Goal: Transaction & Acquisition: Purchase product/service

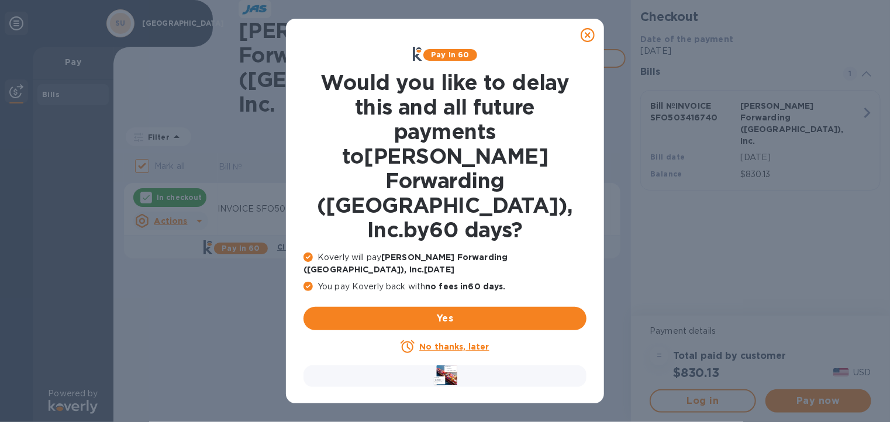
click at [587, 33] on icon at bounding box center [588, 35] width 14 height 14
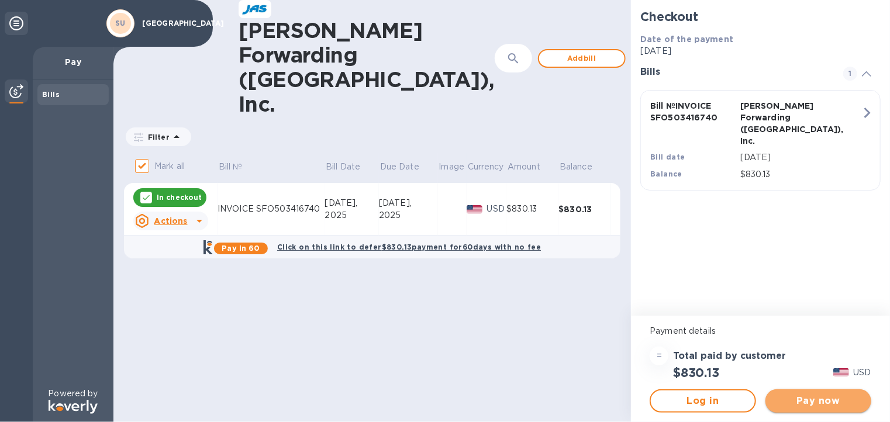
click at [825, 405] on span "Pay now" at bounding box center [818, 401] width 87 height 14
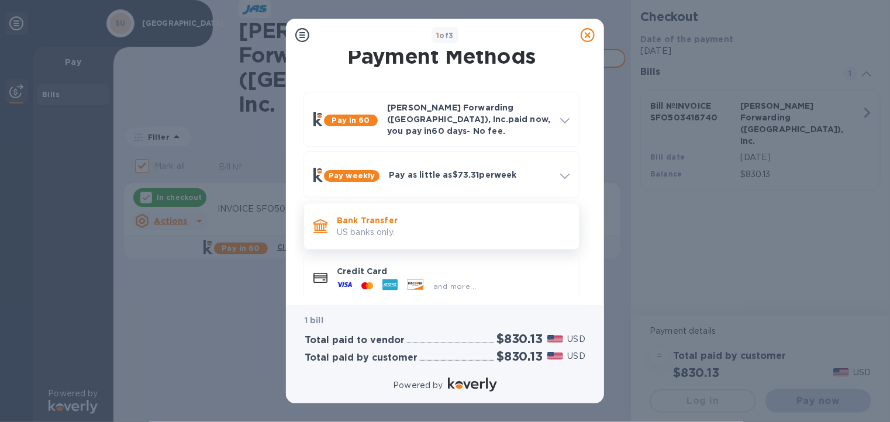
scroll to position [16, 0]
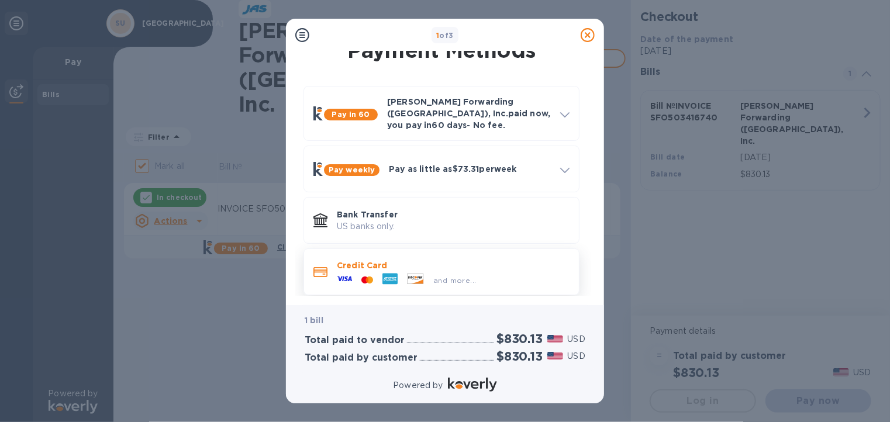
click at [473, 260] on p "Credit Card" at bounding box center [453, 266] width 233 height 12
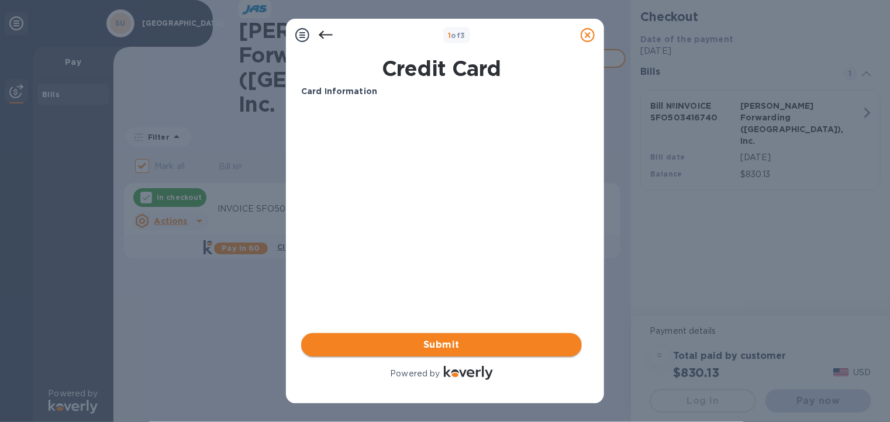
click at [543, 339] on span "Submit" at bounding box center [442, 345] width 262 height 14
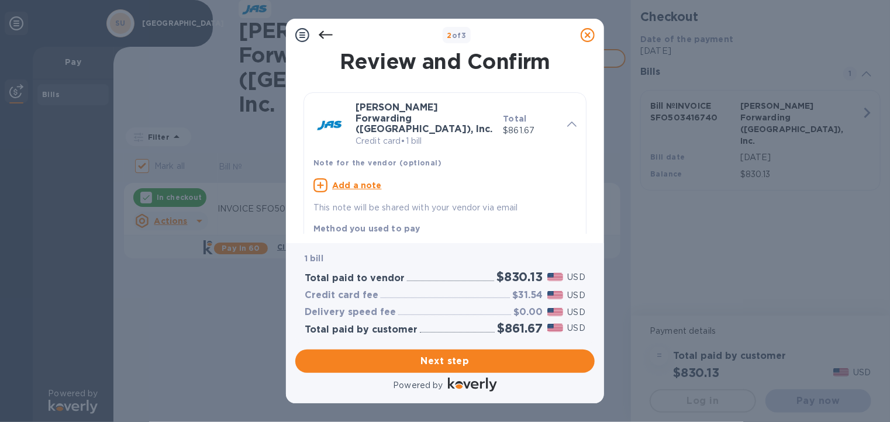
click at [363, 180] on p "Add a note" at bounding box center [357, 186] width 50 height 12
click at [321, 182] on textarea at bounding box center [436, 187] width 245 height 10
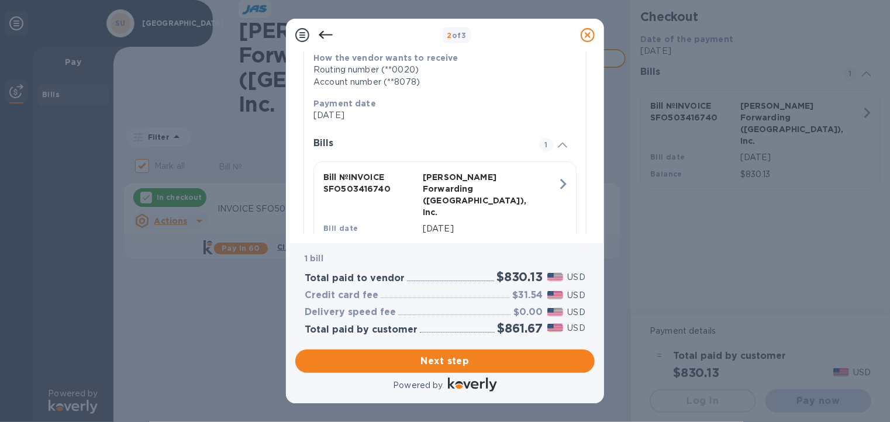
scroll to position [214, 0]
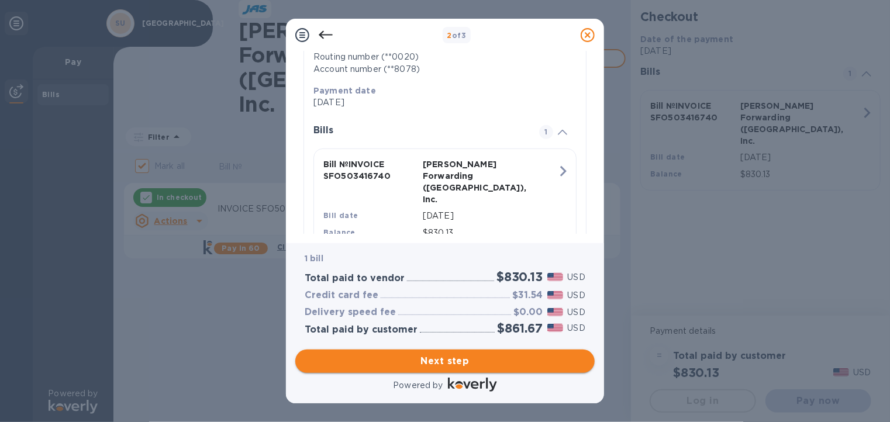
type textarea "Payment for [PERSON_NAME] shipment"
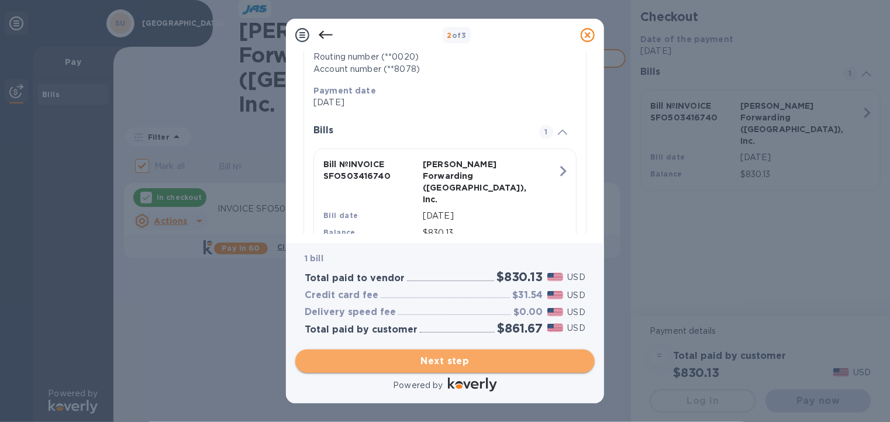
click at [557, 350] on button "Next step" at bounding box center [444, 361] width 299 height 23
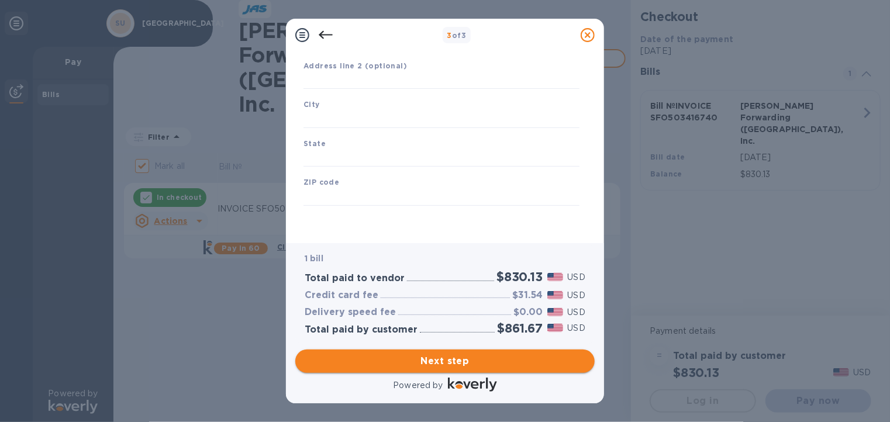
type input "[GEOGRAPHIC_DATA]"
click at [430, 75] on input "text" at bounding box center [442, 81] width 276 height 18
type input "2"
type input "[STREET_ADDRESS]"
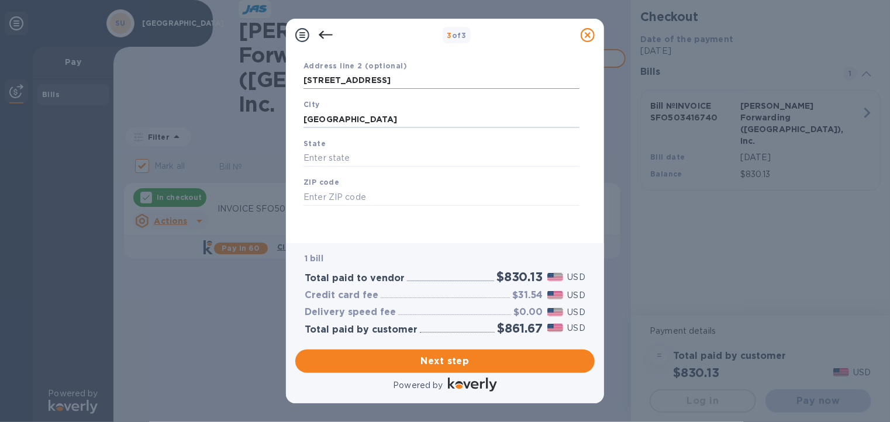
type input "[GEOGRAPHIC_DATA]"
type input "Ca"
type input "94305"
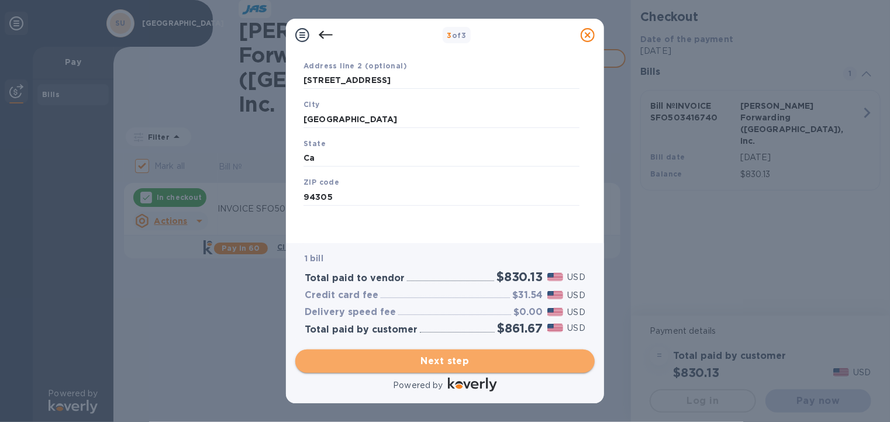
click at [499, 367] on span "Next step" at bounding box center [445, 361] width 281 height 14
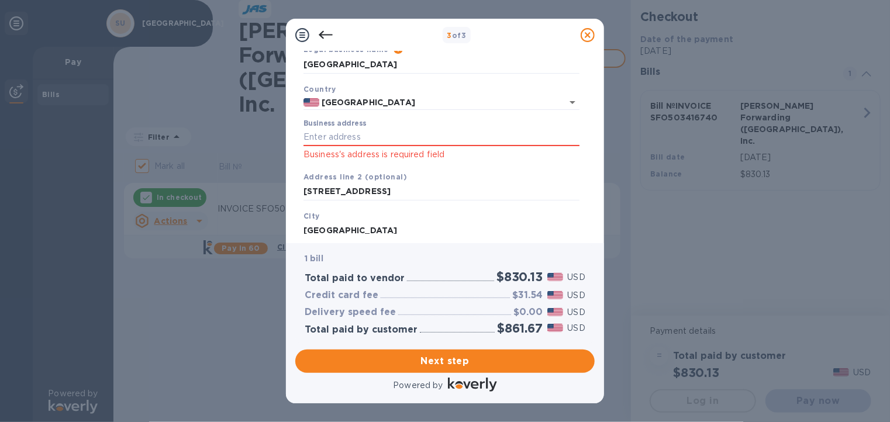
scroll to position [34, 0]
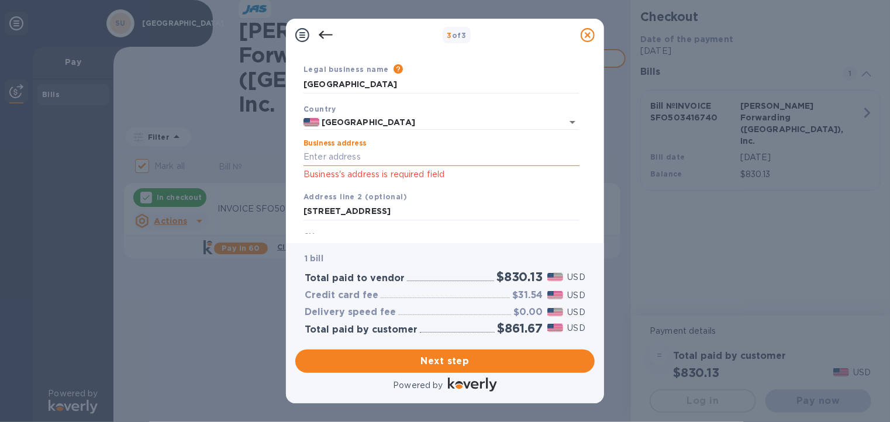
click at [350, 158] on input "Business address" at bounding box center [442, 158] width 276 height 18
type input "[STREET_ADDRESS]"
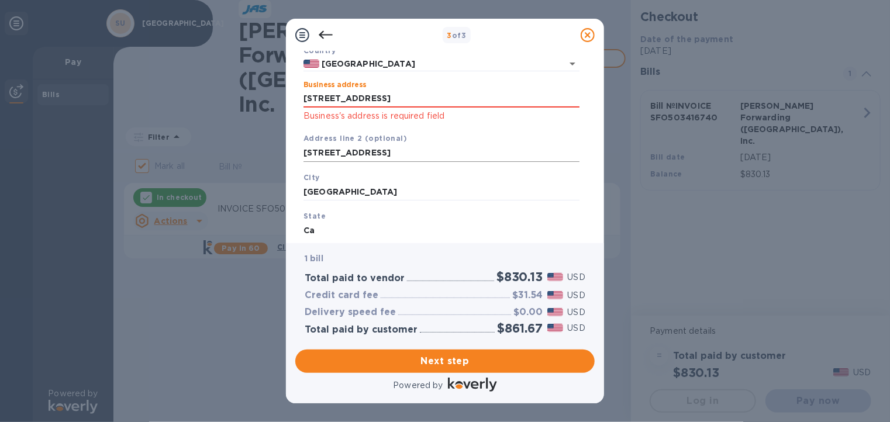
click at [409, 154] on input "[STREET_ADDRESS]" at bounding box center [442, 153] width 276 height 18
drag, startPoint x: 409, startPoint y: 154, endPoint x: 306, endPoint y: 151, distance: 103.0
click at [306, 151] on input "[STREET_ADDRESS]" at bounding box center [442, 153] width 276 height 18
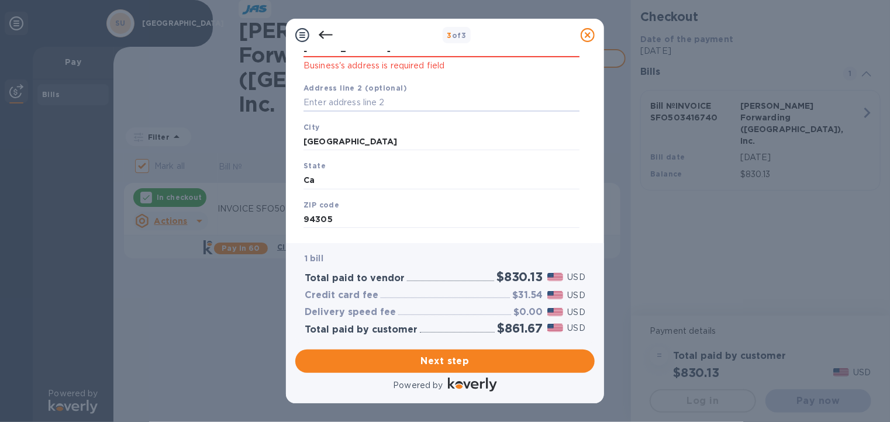
scroll to position [166, 0]
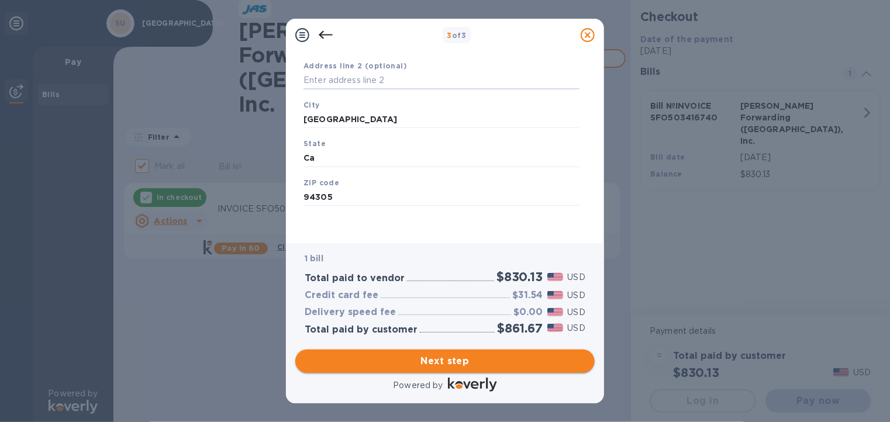
click at [532, 361] on span "Next step" at bounding box center [445, 361] width 281 height 14
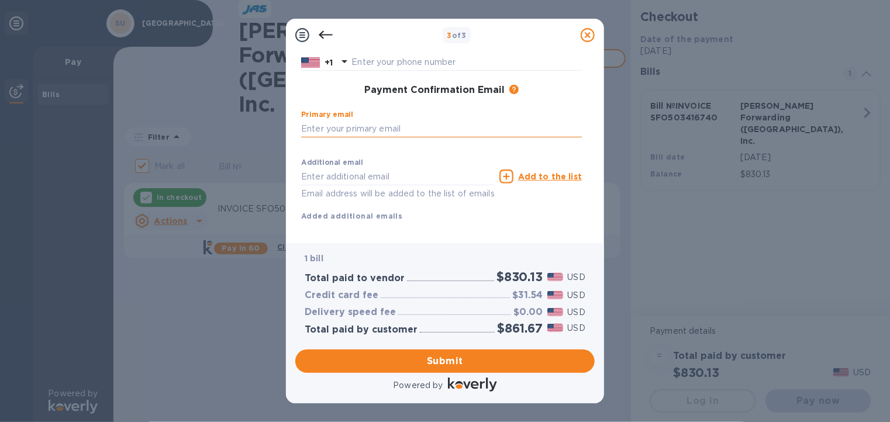
click at [418, 122] on input "text" at bounding box center [441, 129] width 281 height 18
type input "[EMAIL_ADDRESS][DOMAIN_NAME]"
type input "[PERSON_NAME]"
type input "LE-GRAND-[PERSON_NAME]"
type input "6508621457"
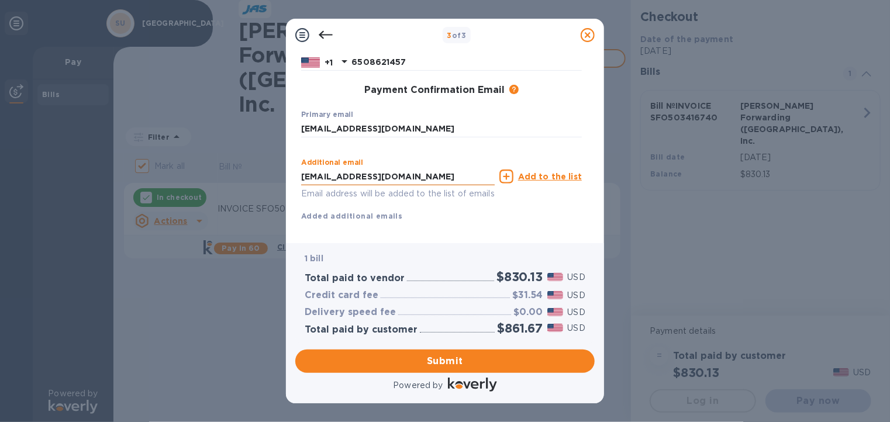
click at [388, 173] on input "[EMAIL_ADDRESS][DOMAIN_NAME]" at bounding box center [398, 177] width 194 height 18
drag, startPoint x: 425, startPoint y: 177, endPoint x: 412, endPoint y: 171, distance: 14.7
click at [412, 171] on input "[EMAIL_ADDRESS][DOMAIN_NAME]," at bounding box center [398, 177] width 194 height 18
click at [510, 177] on icon at bounding box center [507, 177] width 14 height 14
click at [428, 180] on input "[EMAIL_ADDRESS][DOMAIN_NAME]," at bounding box center [398, 177] width 194 height 18
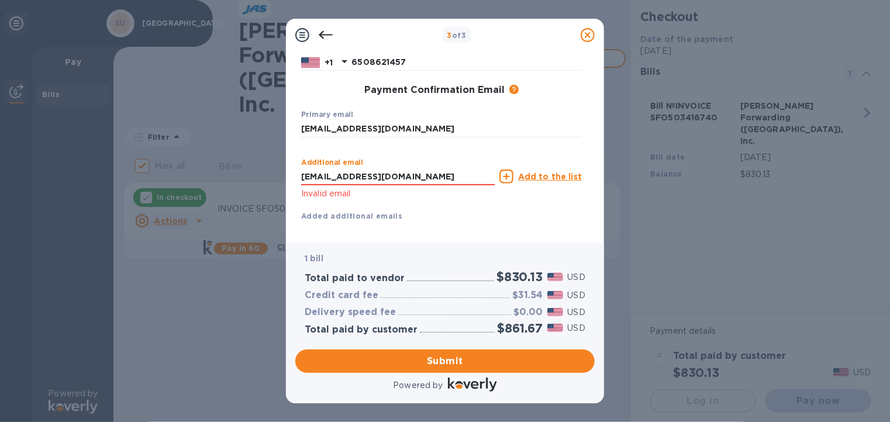
type input "[EMAIL_ADDRESS][DOMAIN_NAME]"
click at [510, 175] on icon at bounding box center [507, 177] width 14 height 14
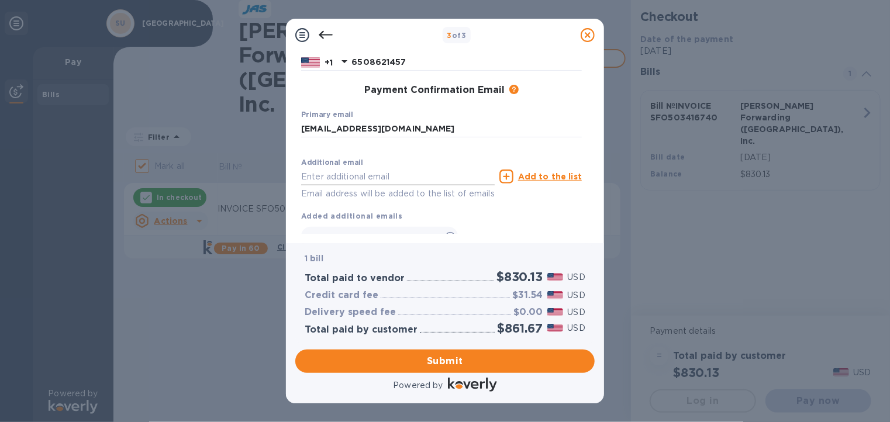
scroll to position [210, 0]
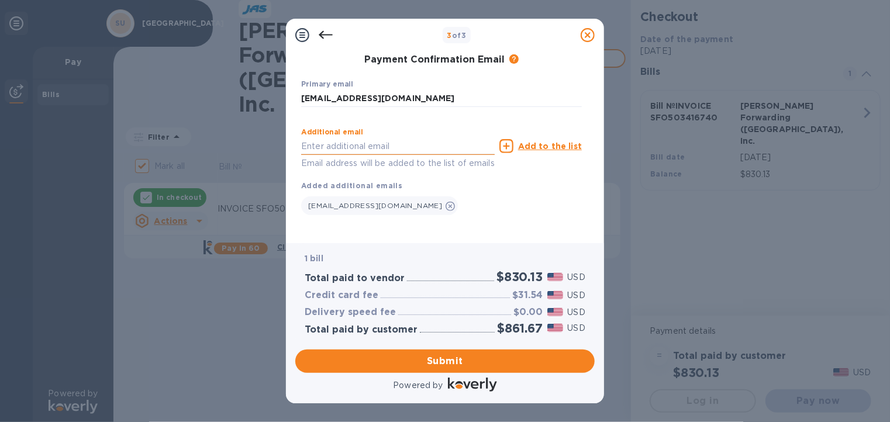
paste input "[DOMAIN_NAME][EMAIL_ADDRESS][PERSON_NAME][DOMAIN_NAME]"
type input "[DOMAIN_NAME][EMAIL_ADDRESS][PERSON_NAME][DOMAIN_NAME]"
click at [508, 139] on icon at bounding box center [507, 146] width 14 height 14
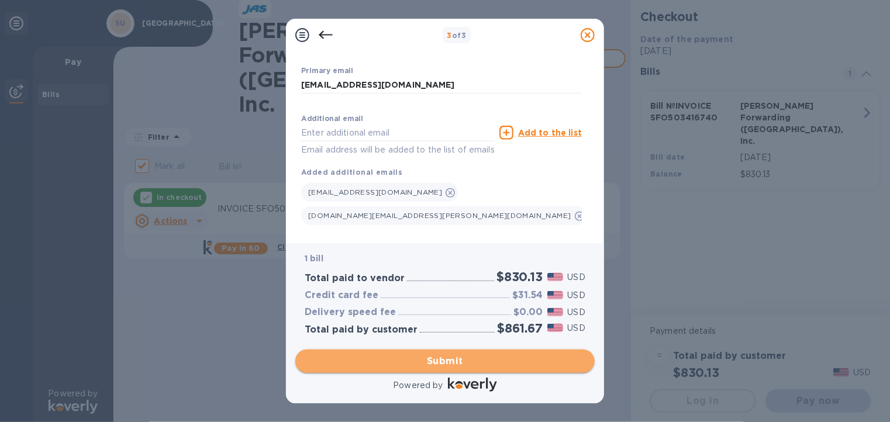
click at [475, 361] on span "Submit" at bounding box center [445, 361] width 281 height 14
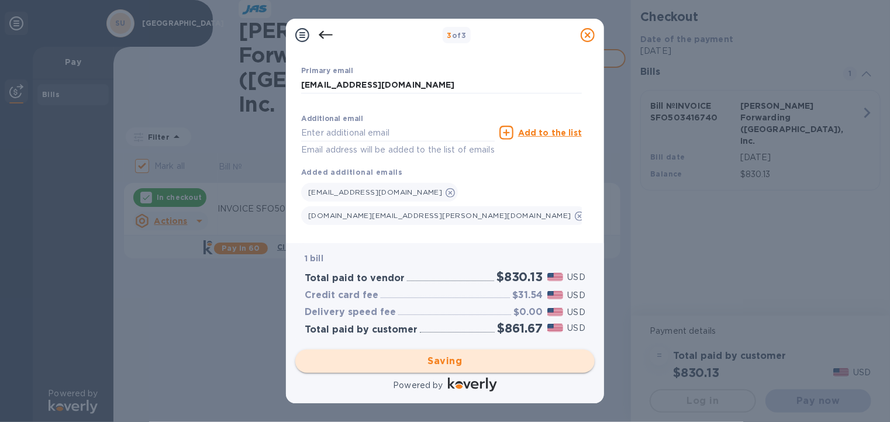
checkbox input "false"
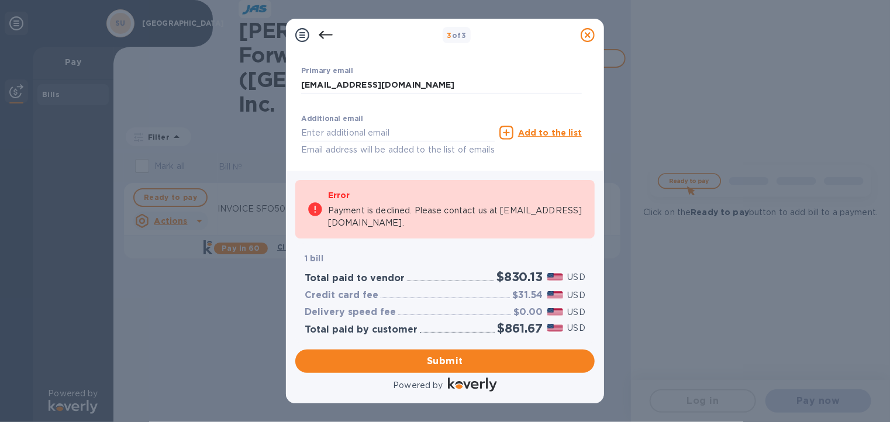
click at [321, 31] on icon at bounding box center [326, 35] width 14 height 14
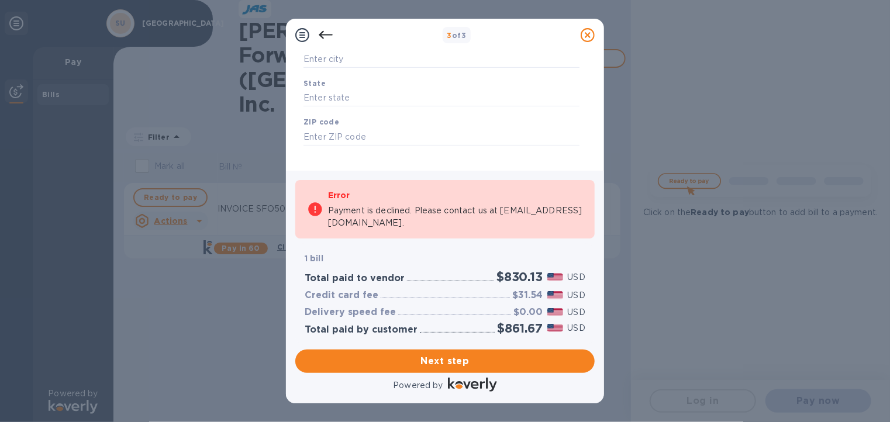
click at [322, 32] on icon at bounding box center [326, 35] width 14 height 14
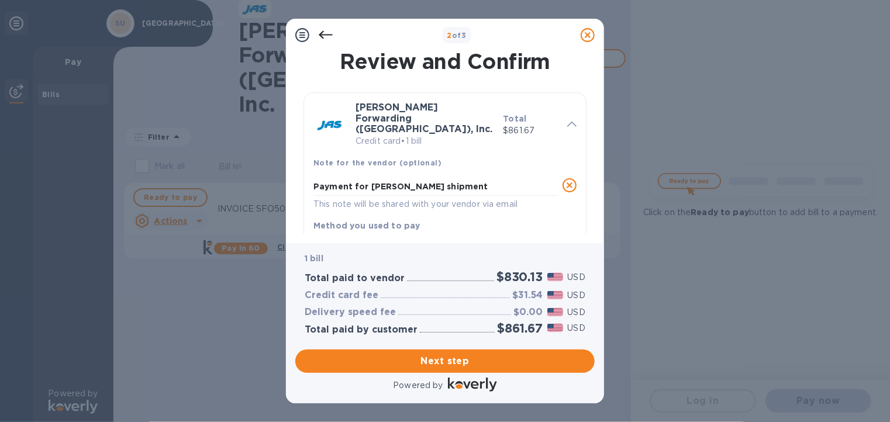
click at [322, 32] on icon at bounding box center [326, 35] width 14 height 8
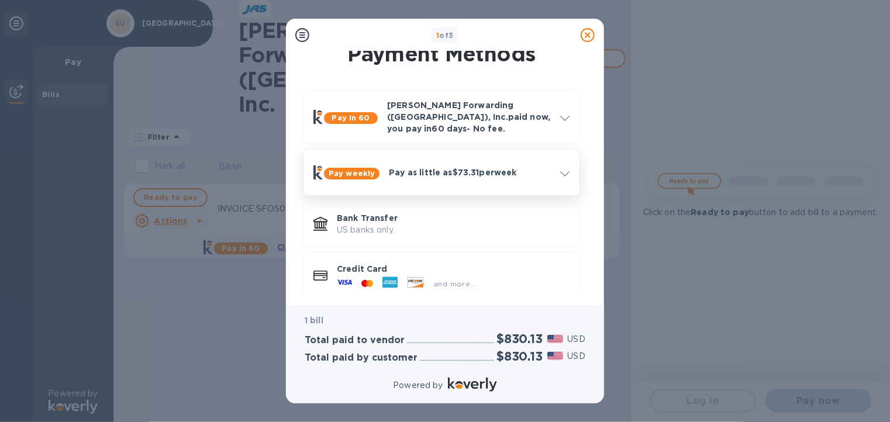
scroll to position [16, 0]
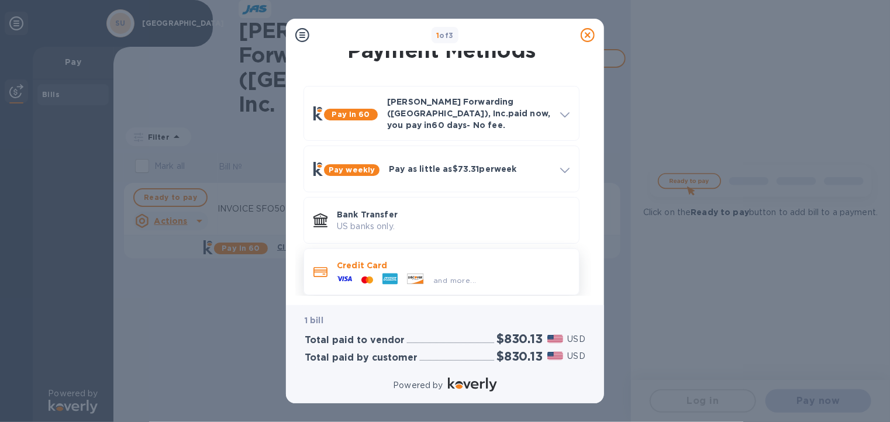
click at [480, 273] on div "and more..." at bounding box center [453, 277] width 233 height 13
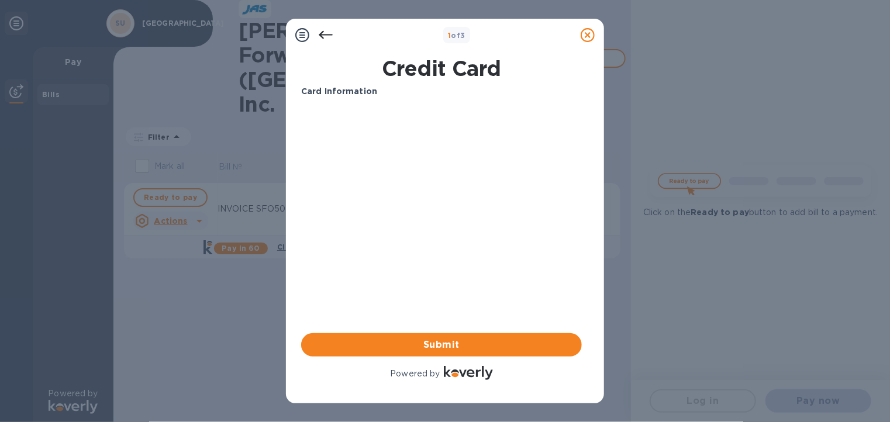
scroll to position [0, 0]
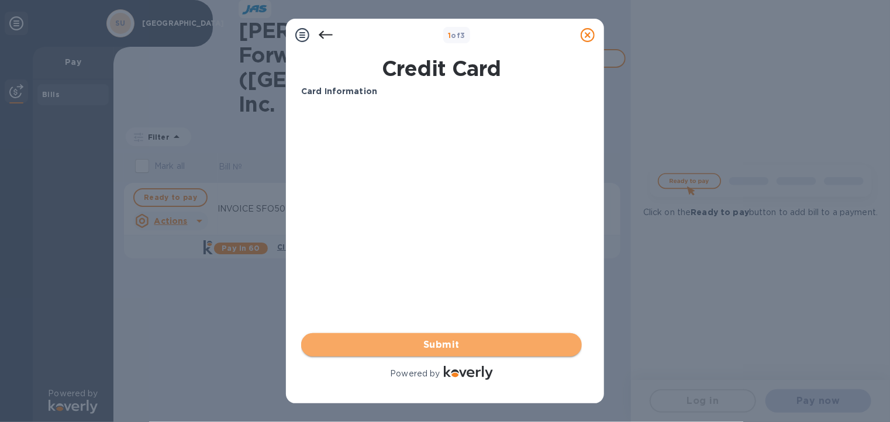
click at [531, 342] on span "Submit" at bounding box center [442, 345] width 262 height 14
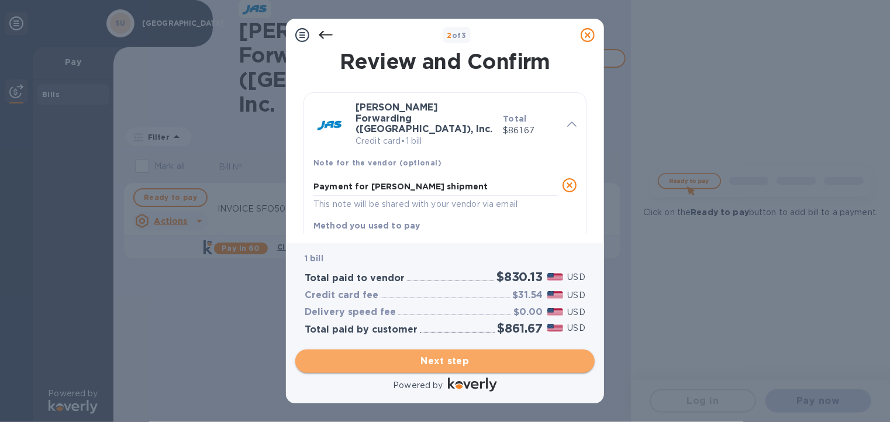
click at [518, 357] on span "Next step" at bounding box center [445, 361] width 281 height 14
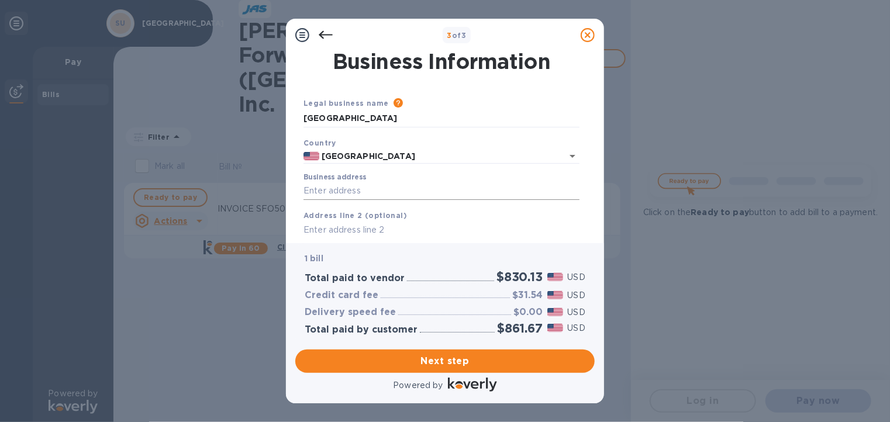
click at [350, 188] on input "Business address" at bounding box center [442, 192] width 276 height 18
type input "348 VIA [GEOGRAPHIC_DATA]"
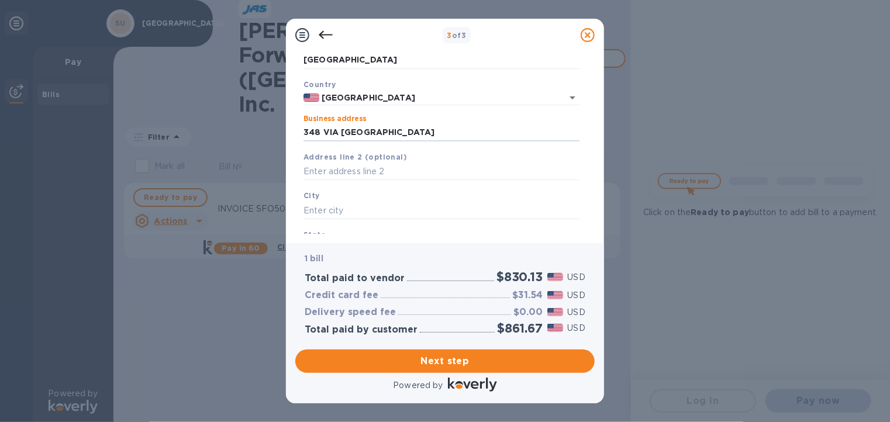
scroll to position [117, 0]
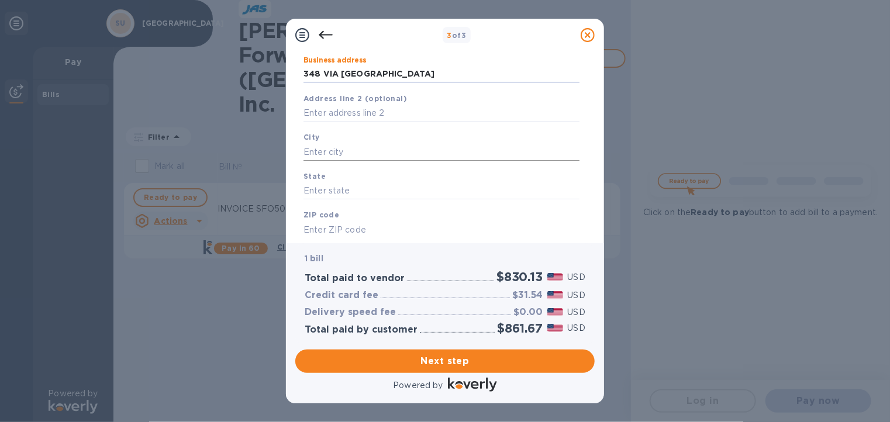
click at [330, 160] on input "text" at bounding box center [442, 152] width 276 height 18
click at [335, 156] on input "text" at bounding box center [442, 152] width 276 height 18
type input "[GEOGRAPHIC_DATA]"
type input "ca"
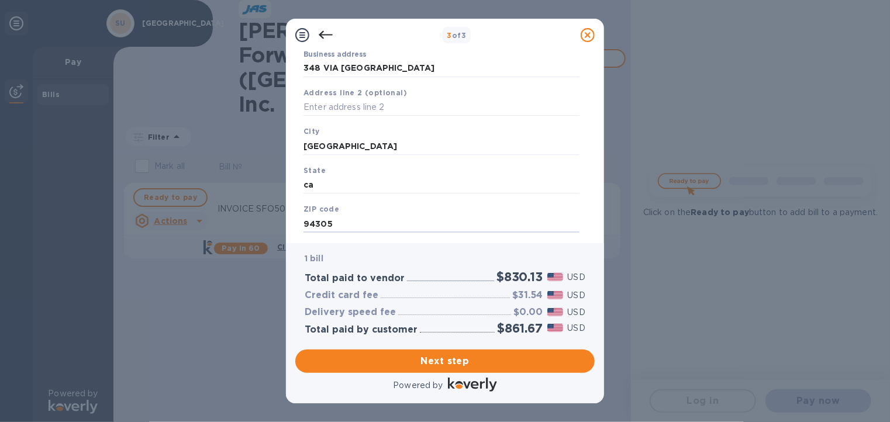
scroll to position [151, 0]
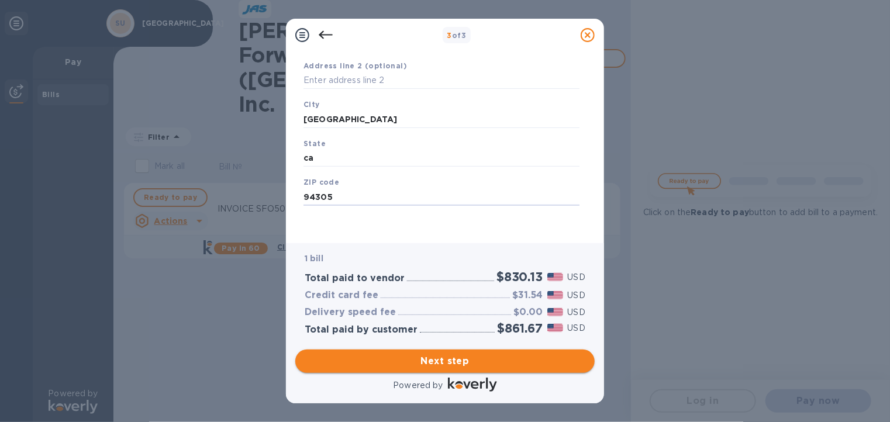
type input "94305"
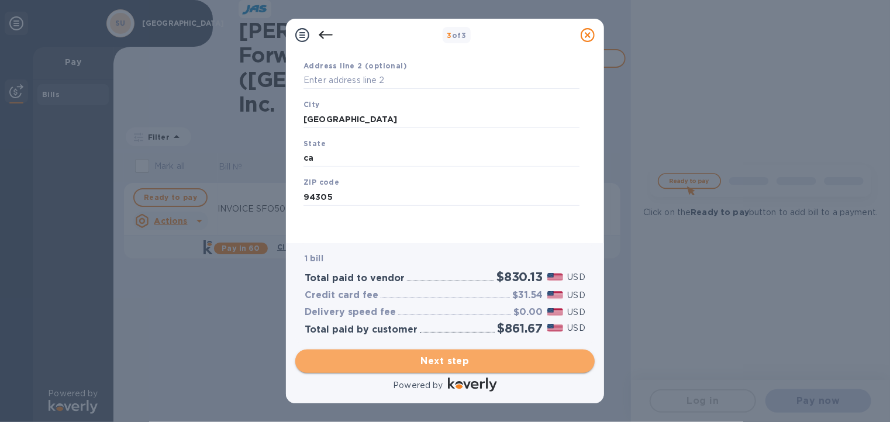
click at [523, 367] on span "Next step" at bounding box center [445, 361] width 281 height 14
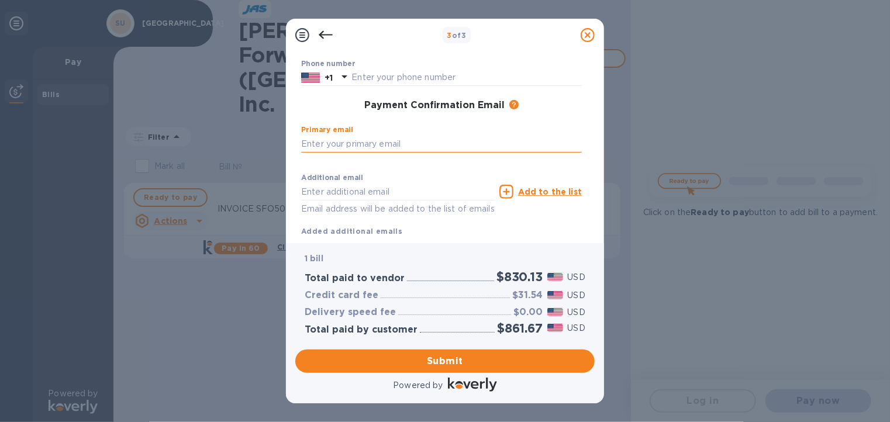
click at [346, 143] on input "text" at bounding box center [441, 144] width 281 height 18
type input "[EMAIL_ADDRESS][DOMAIN_NAME]"
type input "[PERSON_NAME]"
type input "LE-GRAND-[PERSON_NAME]"
type input "6508621457"
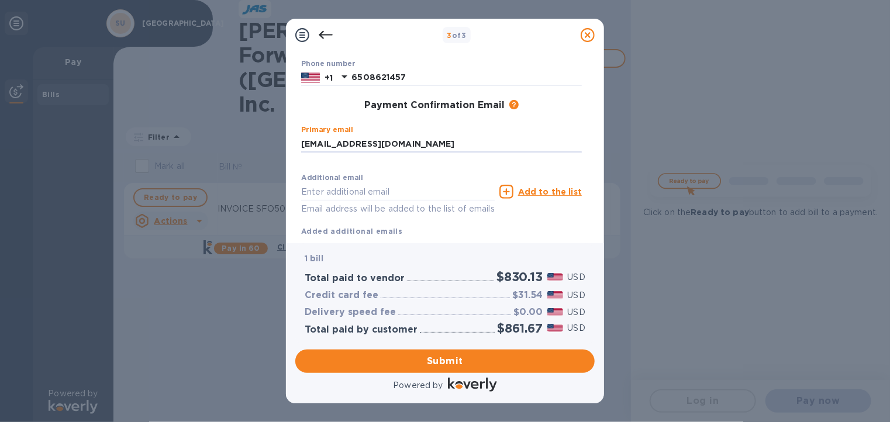
type input "[EMAIL_ADDRESS][DOMAIN_NAME]"
click at [395, 191] on input "[EMAIL_ADDRESS][DOMAIN_NAME]" at bounding box center [398, 192] width 194 height 18
drag, startPoint x: 395, startPoint y: 191, endPoint x: 287, endPoint y: 190, distance: 107.6
click at [287, 190] on div "Payment Contact Information First name [PERSON_NAME] ​ Last name LE-GRAND-[PERS…" at bounding box center [445, 147] width 318 height 192
type input "[EMAIL_ADDRESS][DOMAIN_NAME]"
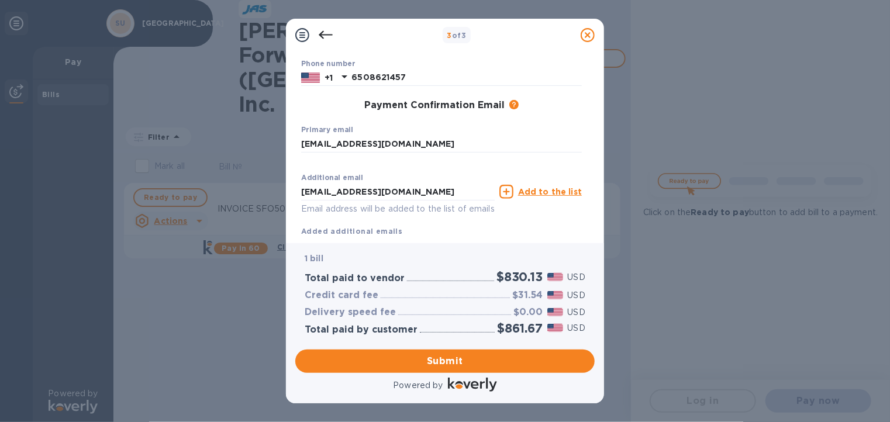
click at [510, 190] on icon at bounding box center [507, 192] width 14 height 14
click at [386, 188] on input "text" at bounding box center [398, 192] width 194 height 18
paste input "[DOMAIN_NAME][EMAIL_ADDRESS][PERSON_NAME][DOMAIN_NAME]"
type input "[DOMAIN_NAME][EMAIL_ADDRESS][PERSON_NAME][DOMAIN_NAME]"
click at [509, 190] on icon at bounding box center [507, 192] width 14 height 14
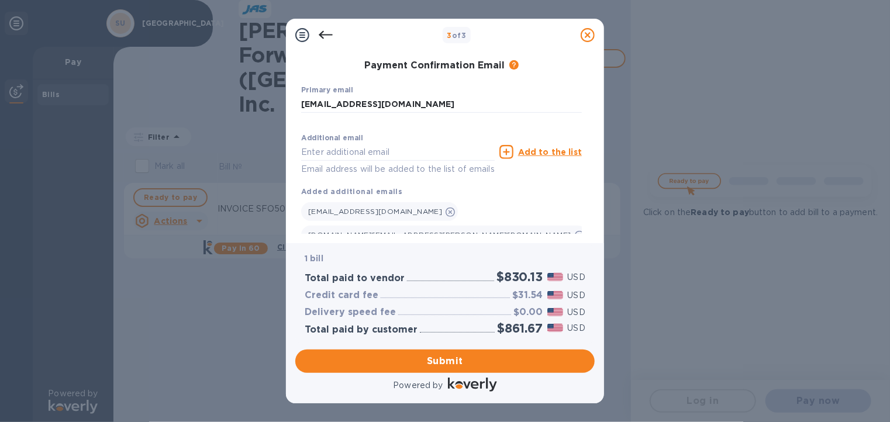
scroll to position [210, 0]
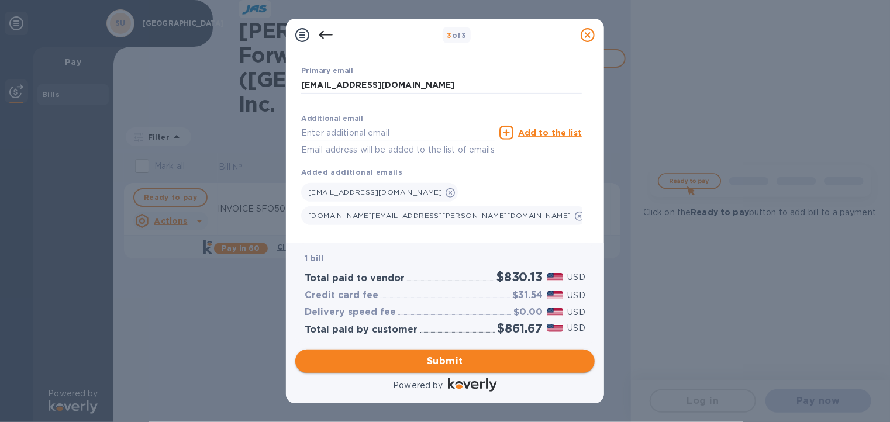
click at [471, 357] on span "Submit" at bounding box center [445, 361] width 281 height 14
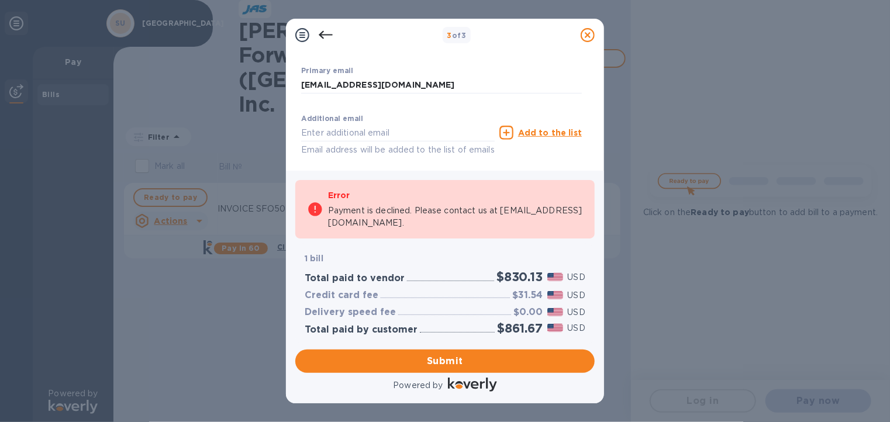
click at [329, 35] on icon at bounding box center [326, 35] width 14 height 8
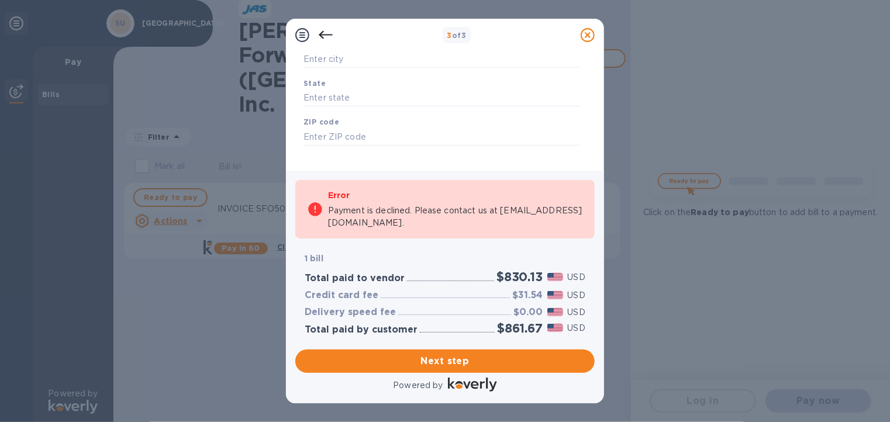
click at [329, 35] on icon at bounding box center [326, 35] width 14 height 8
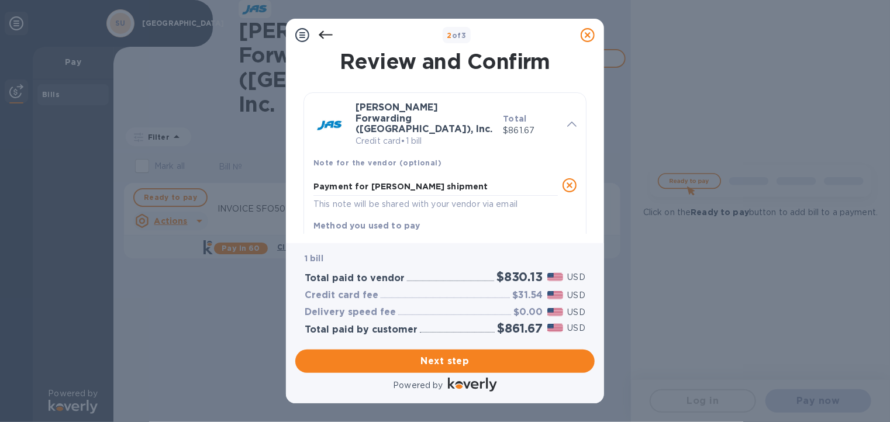
click at [329, 35] on icon at bounding box center [326, 35] width 14 height 8
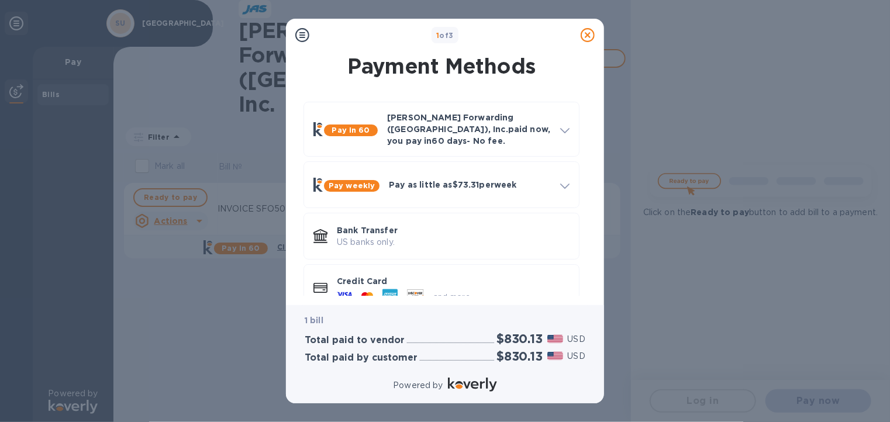
scroll to position [16, 0]
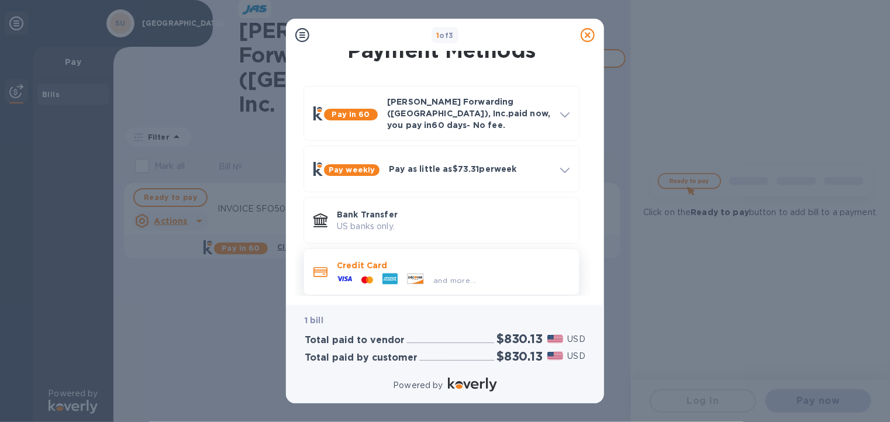
click at [505, 271] on div "and more..." at bounding box center [453, 277] width 233 height 13
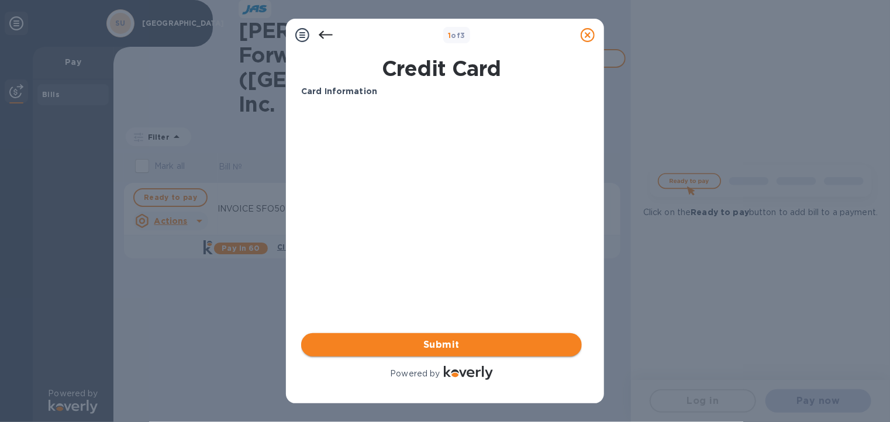
click at [484, 340] on span "Submit" at bounding box center [442, 345] width 262 height 14
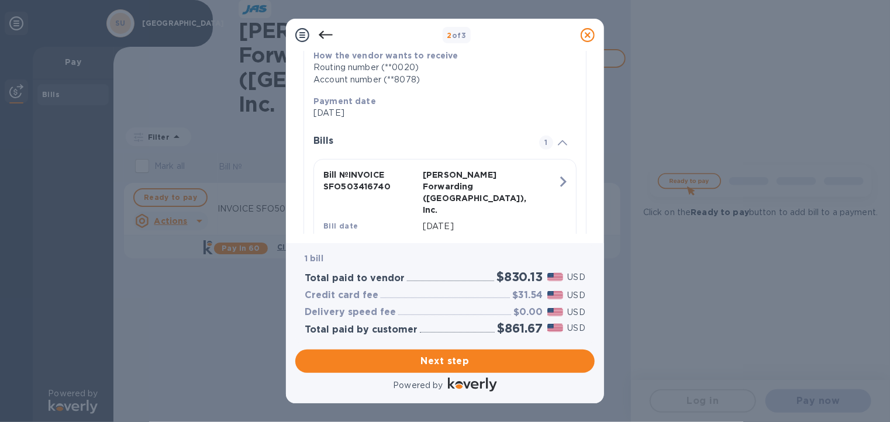
scroll to position [214, 0]
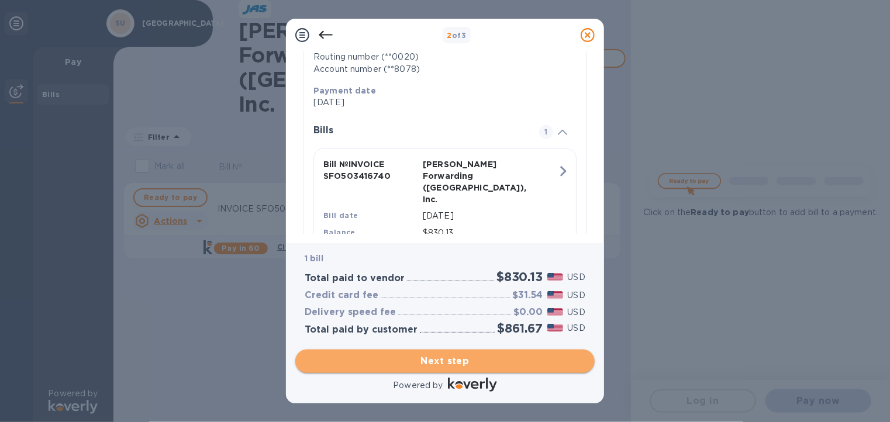
click at [523, 359] on span "Next step" at bounding box center [445, 361] width 281 height 14
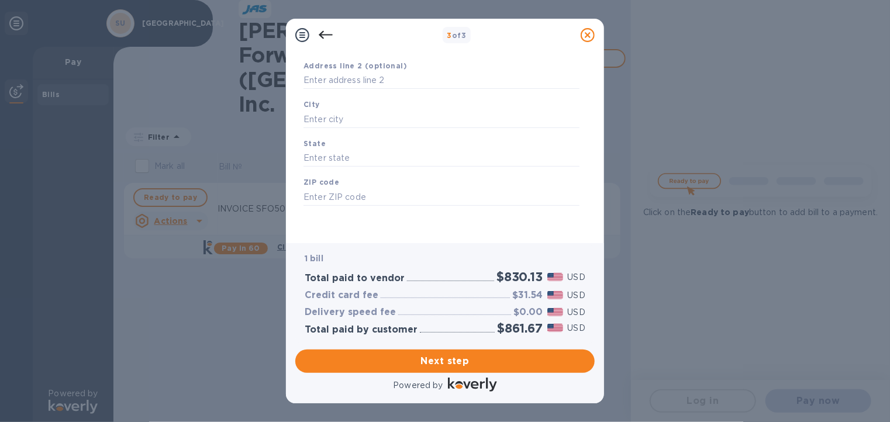
click at [400, 70] on div "Address line 2 (optional)" at bounding box center [441, 74] width 285 height 39
click at [394, 80] on input "text" at bounding box center [442, 81] width 276 height 18
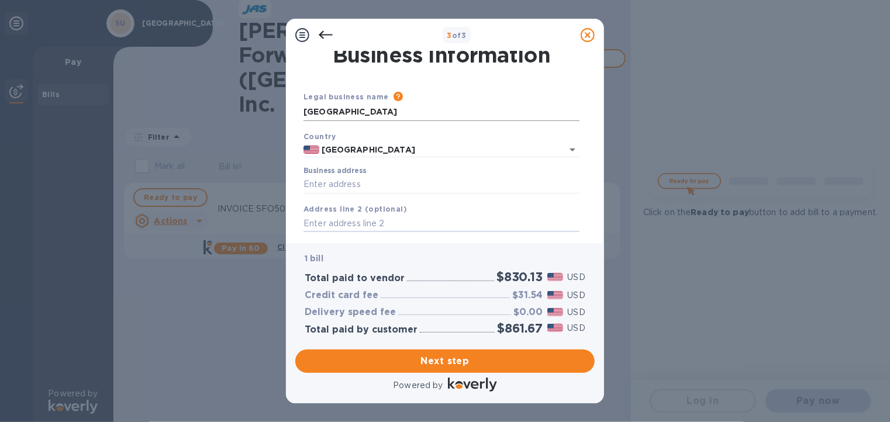
scroll to position [0, 0]
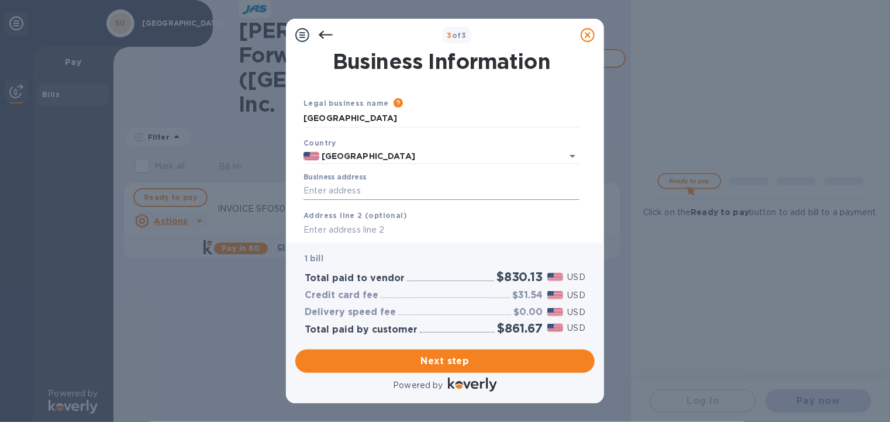
click at [336, 195] on input "Business address" at bounding box center [442, 192] width 276 height 18
type input "348 VIA [GEOGRAPHIC_DATA]"
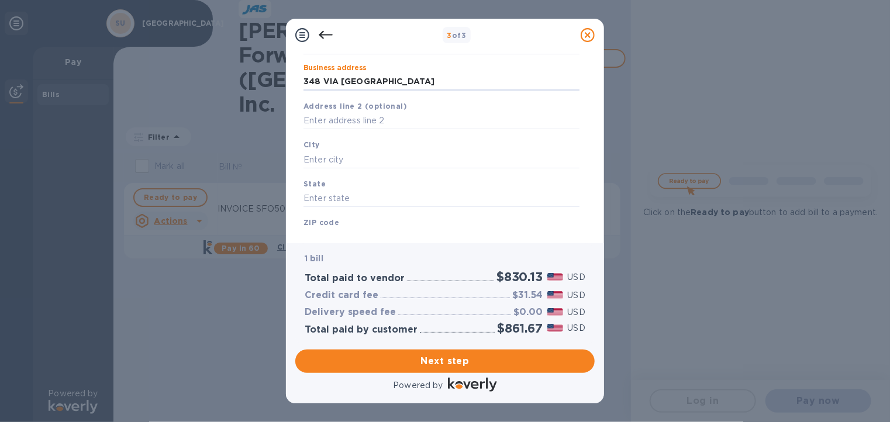
scroll to position [117, 0]
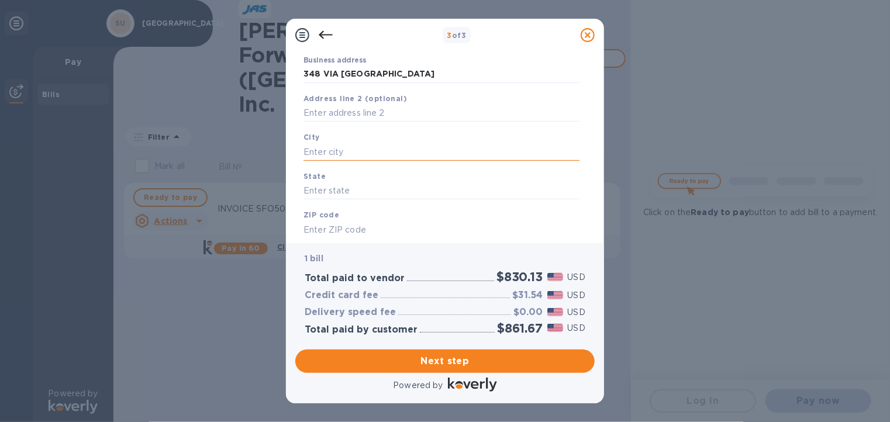
click at [371, 150] on input "text" at bounding box center [442, 152] width 276 height 18
type input "[GEOGRAPHIC_DATA]"
click at [361, 190] on input "text" at bounding box center [442, 192] width 276 height 18
type input "ca"
click at [382, 226] on input "text" at bounding box center [442, 230] width 276 height 18
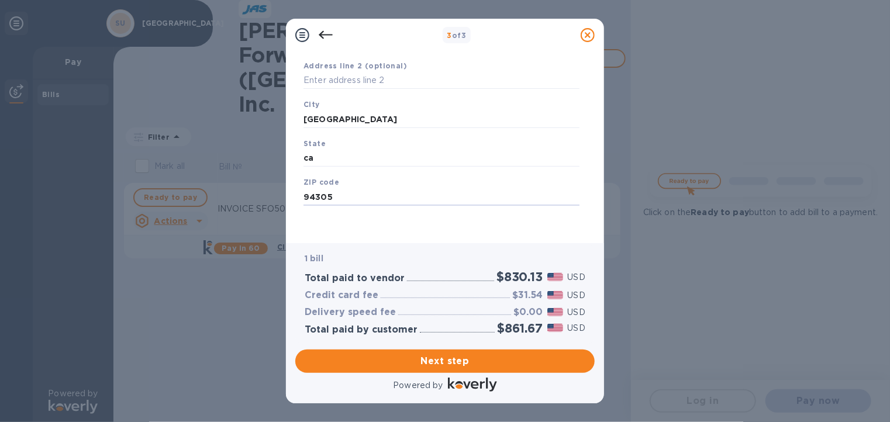
scroll to position [151, 0]
type input "94305"
click at [512, 360] on span "Next step" at bounding box center [445, 361] width 281 height 14
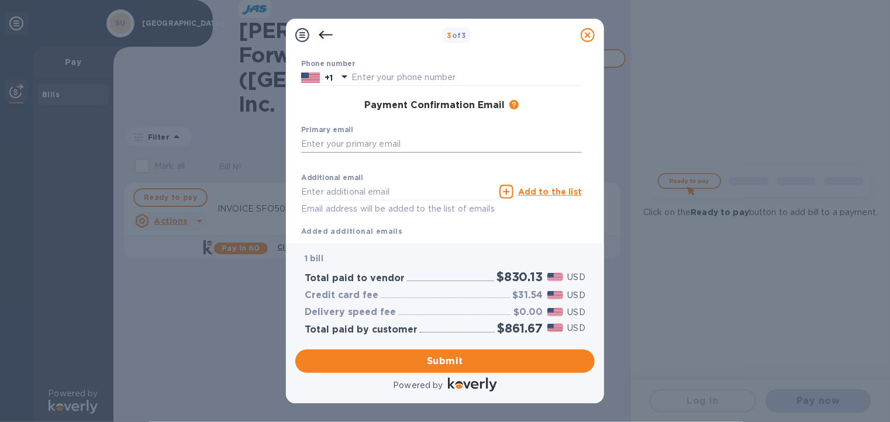
click at [423, 136] on input "text" at bounding box center [441, 144] width 281 height 18
type input "[EMAIL_ADDRESS][DOMAIN_NAME]"
type input "[PERSON_NAME]"
type input "LE-GRAND-[PERSON_NAME]"
type input "6508621457"
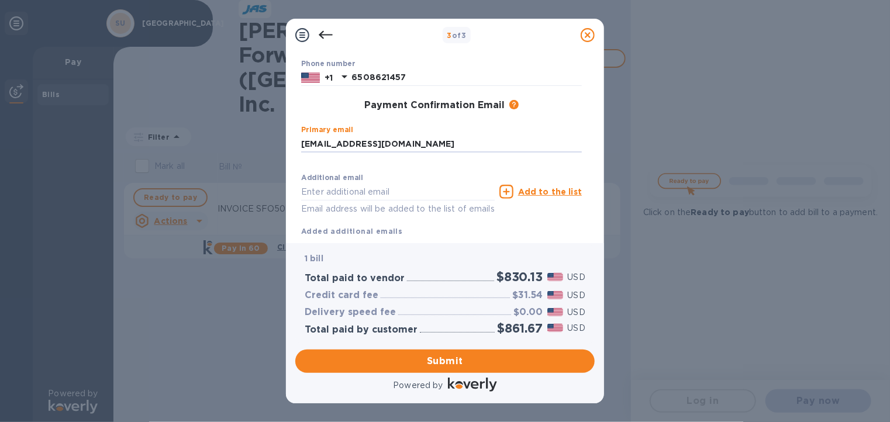
type input "[EMAIL_ADDRESS][DOMAIN_NAME]"
click at [404, 187] on input "[EMAIL_ADDRESS][DOMAIN_NAME]" at bounding box center [398, 192] width 194 height 18
drag, startPoint x: 404, startPoint y: 187, endPoint x: 304, endPoint y: 185, distance: 100.0
click at [304, 185] on input "[EMAIL_ADDRESS][DOMAIN_NAME]" at bounding box center [398, 192] width 194 height 18
type input "[EMAIL_ADDRESS][DOMAIN_NAME]"
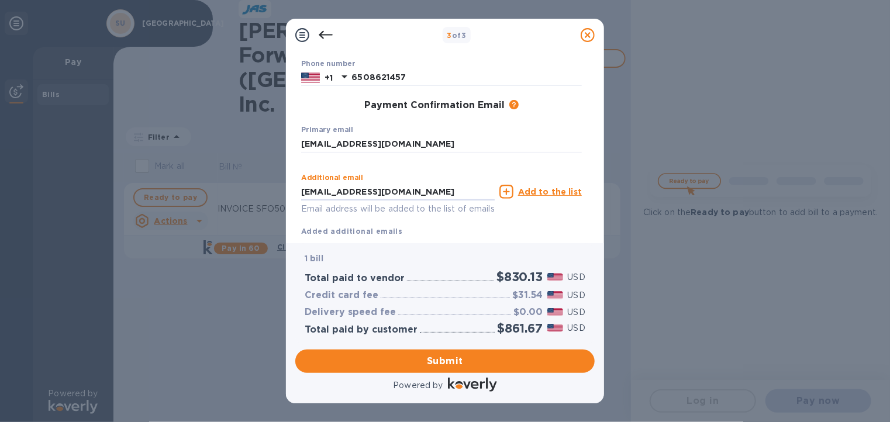
click at [514, 189] on icon at bounding box center [507, 192] width 14 height 14
click at [388, 194] on input "text" at bounding box center [398, 192] width 194 height 18
paste input "[DOMAIN_NAME][EMAIL_ADDRESS][PERSON_NAME][DOMAIN_NAME]"
type input "[DOMAIN_NAME][EMAIL_ADDRESS][PERSON_NAME][DOMAIN_NAME]"
click at [510, 192] on icon at bounding box center [507, 192] width 14 height 14
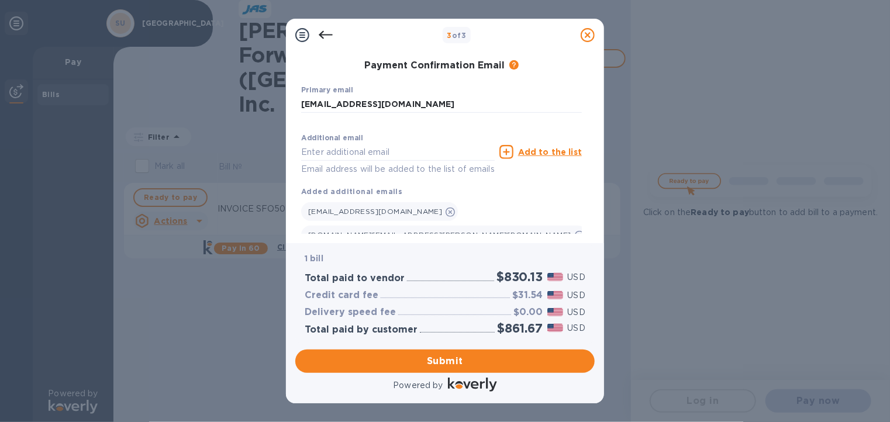
scroll to position [210, 0]
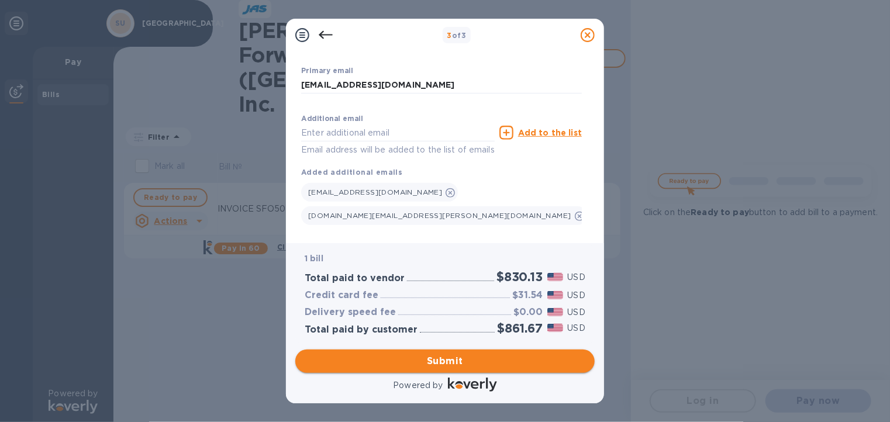
click at [491, 356] on span "Submit" at bounding box center [445, 361] width 281 height 14
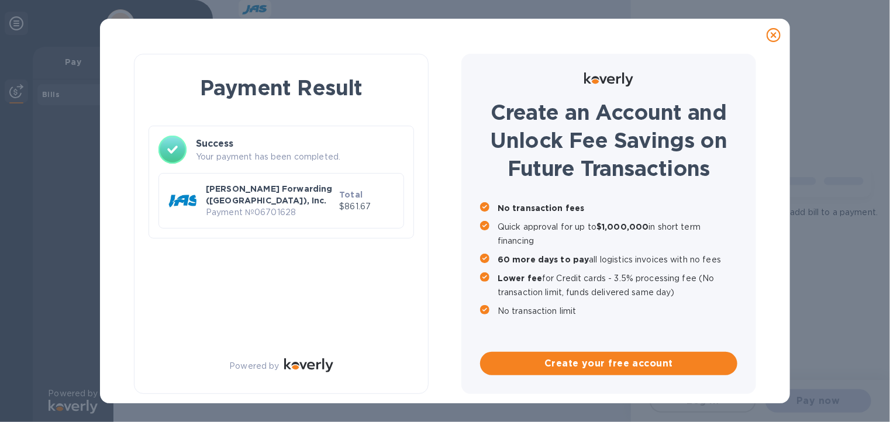
scroll to position [0, 0]
